Goal: Use online tool/utility: Utilize a website feature to perform a specific function

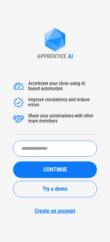
click at [63, 153] on input "text" at bounding box center [55, 149] width 84 height 16
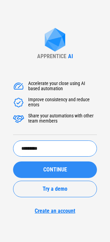
type input "*********"
click at [61, 173] on button "CONTINUE" at bounding box center [55, 170] width 84 height 17
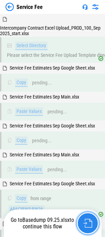
click at [94, 229] on button "button" at bounding box center [88, 223] width 22 height 22
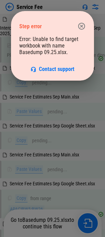
click at [56, 48] on div "Error: Unable to find target workbook with name Basedump 09.25.xlsx. Contact su…" at bounding box center [52, 54] width 67 height 37
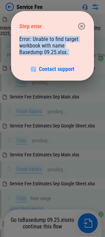
click at [56, 48] on div "Error: Unable to find target workbook with name Basedump 09.25.xlsx. Contact su…" at bounding box center [52, 54] width 67 height 37
click at [83, 24] on icon "button" at bounding box center [82, 26] width 8 height 8
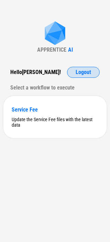
click at [85, 67] on button "Logout" at bounding box center [83, 72] width 33 height 11
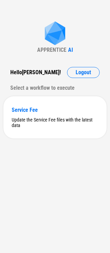
click at [89, 65] on div "APPRENTICE AI Hello [PERSON_NAME] ! Logout Select a workflow to execute Service…" at bounding box center [55, 126] width 110 height 253
click at [88, 73] on span "Logout" at bounding box center [84, 73] width 16 height 6
